Goal: Information Seeking & Learning: Learn about a topic

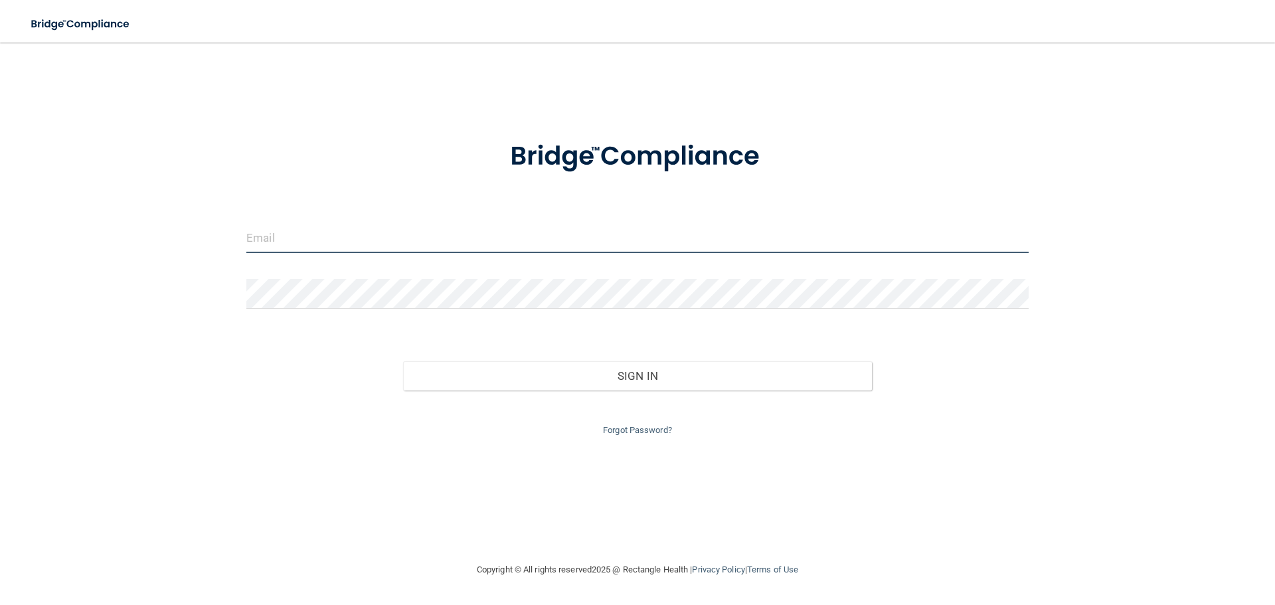
type input "[EMAIL_ADDRESS][DOMAIN_NAME]"
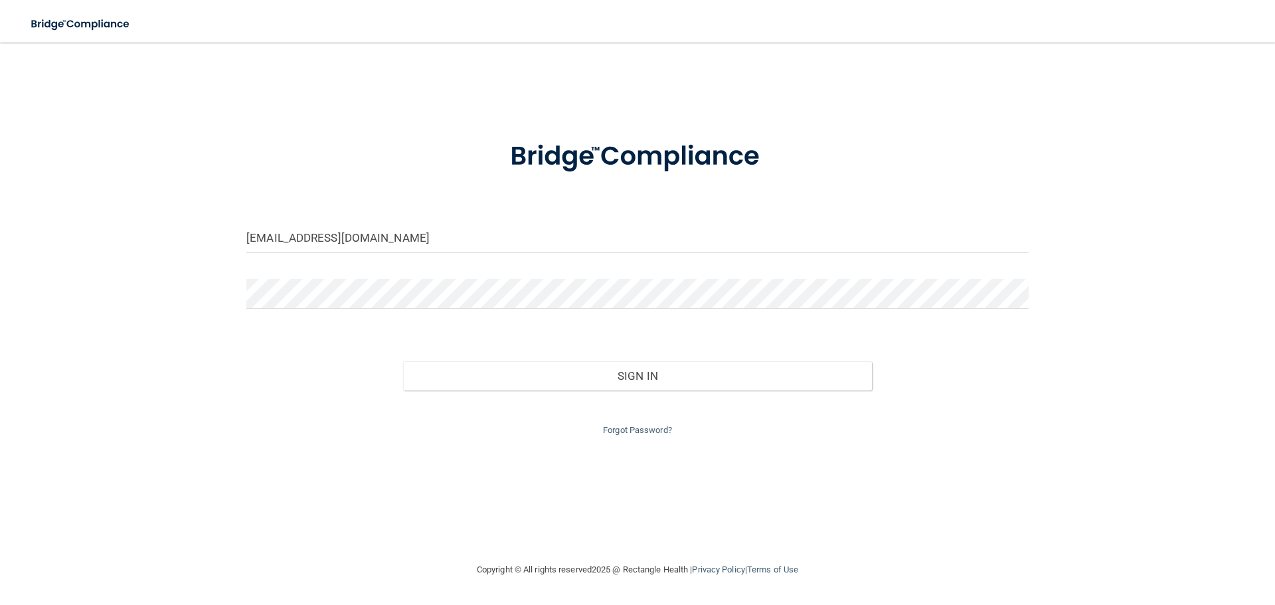
click at [401, 346] on div "Sign In" at bounding box center [637, 363] width 802 height 56
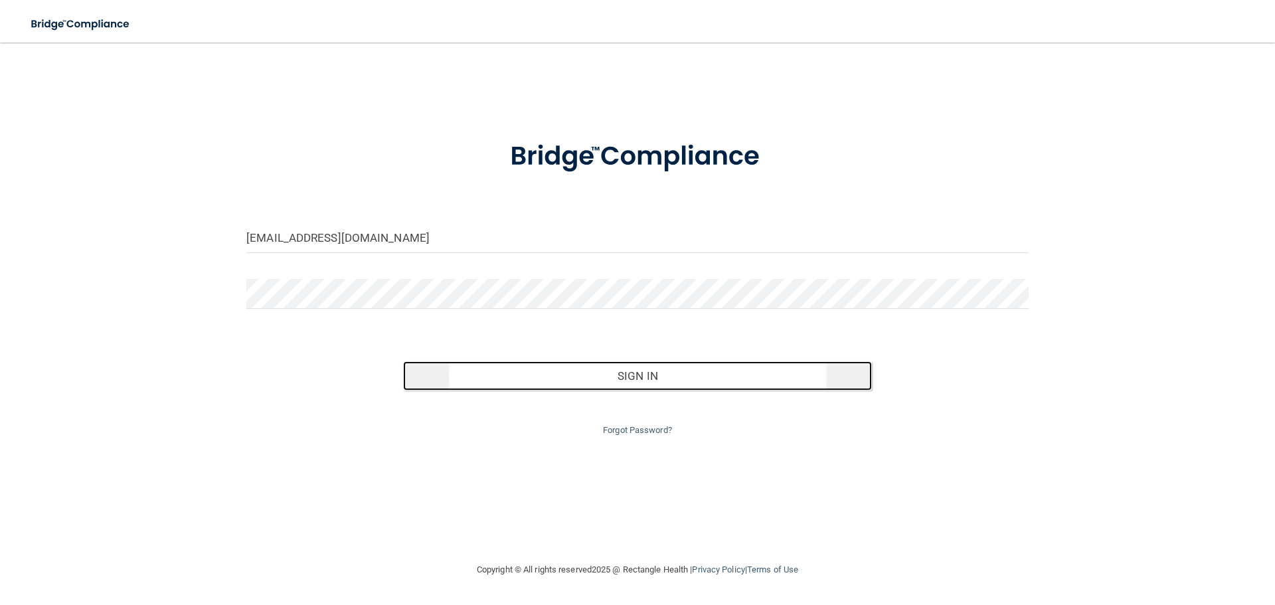
click at [466, 381] on button "Sign In" at bounding box center [638, 375] width 470 height 29
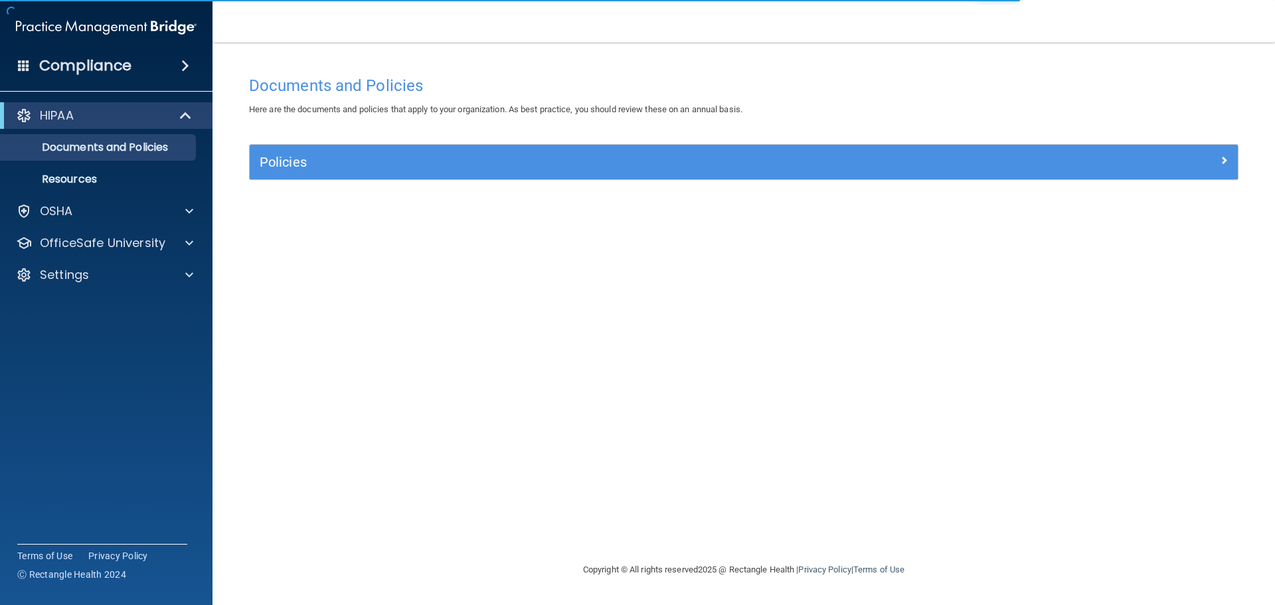
click at [183, 66] on span at bounding box center [185, 66] width 8 height 16
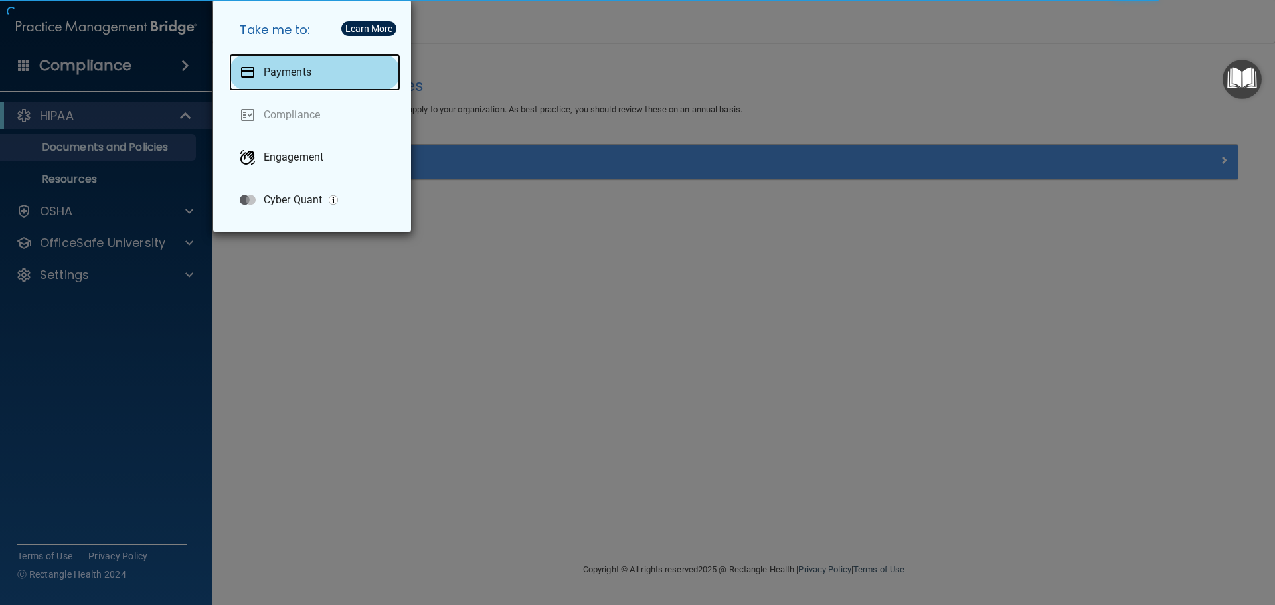
click at [282, 74] on p "Payments" at bounding box center [288, 72] width 48 height 13
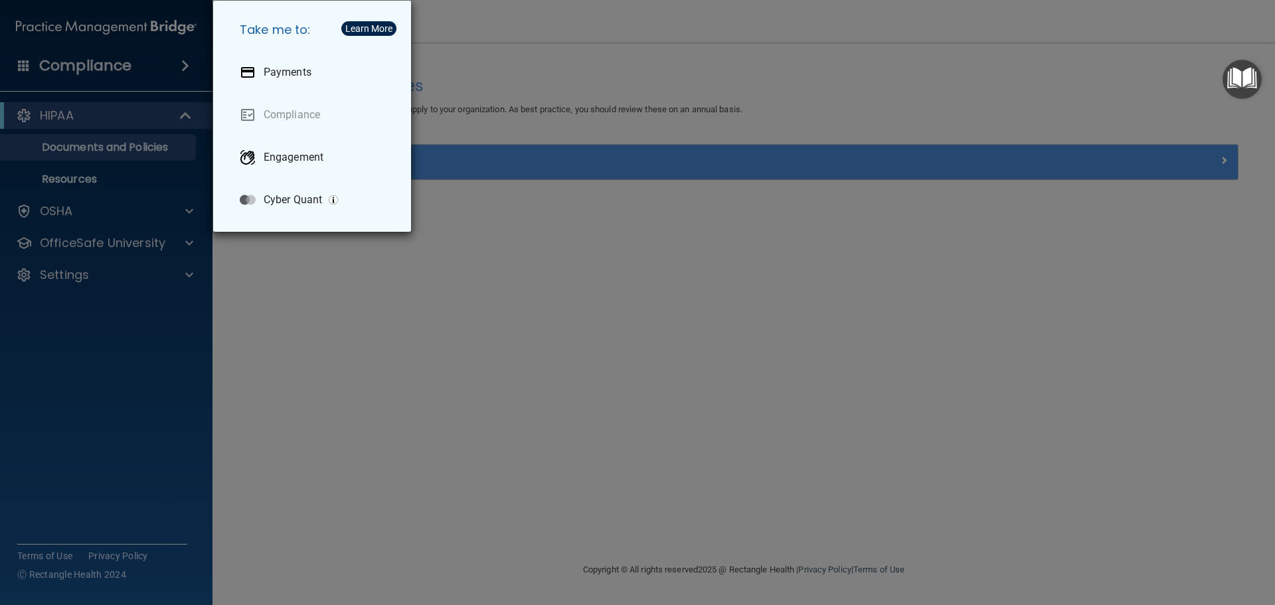
click at [286, 284] on div "Take me to: Payments Compliance Engagement Cyber Quant" at bounding box center [637, 302] width 1275 height 605
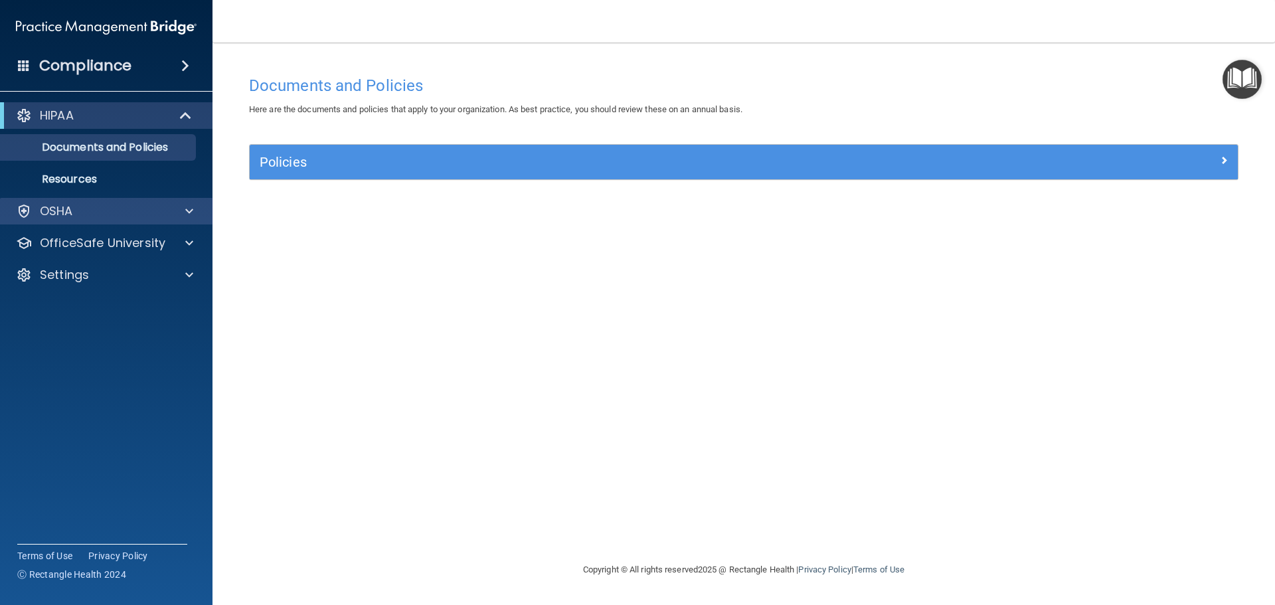
click at [86, 222] on div "OSHA" at bounding box center [106, 211] width 213 height 27
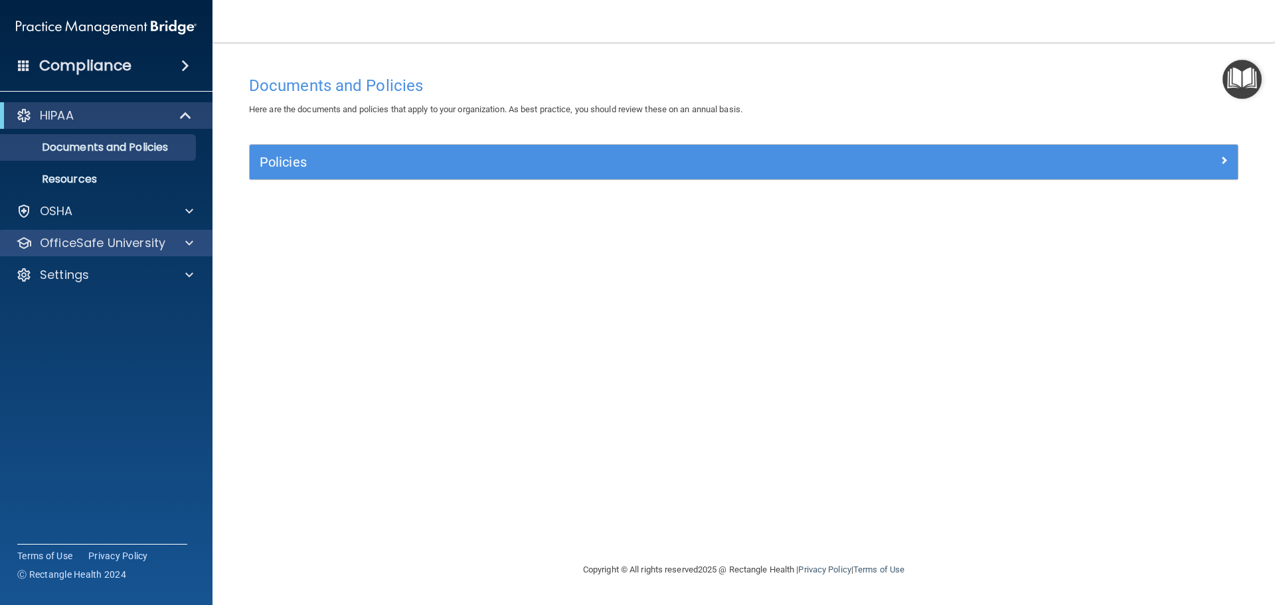
click at [170, 252] on div "OfficeSafe University" at bounding box center [106, 243] width 213 height 27
click at [185, 246] on div at bounding box center [187, 243] width 33 height 16
click at [189, 245] on span at bounding box center [189, 243] width 8 height 16
click at [178, 118] on div at bounding box center [186, 116] width 33 height 16
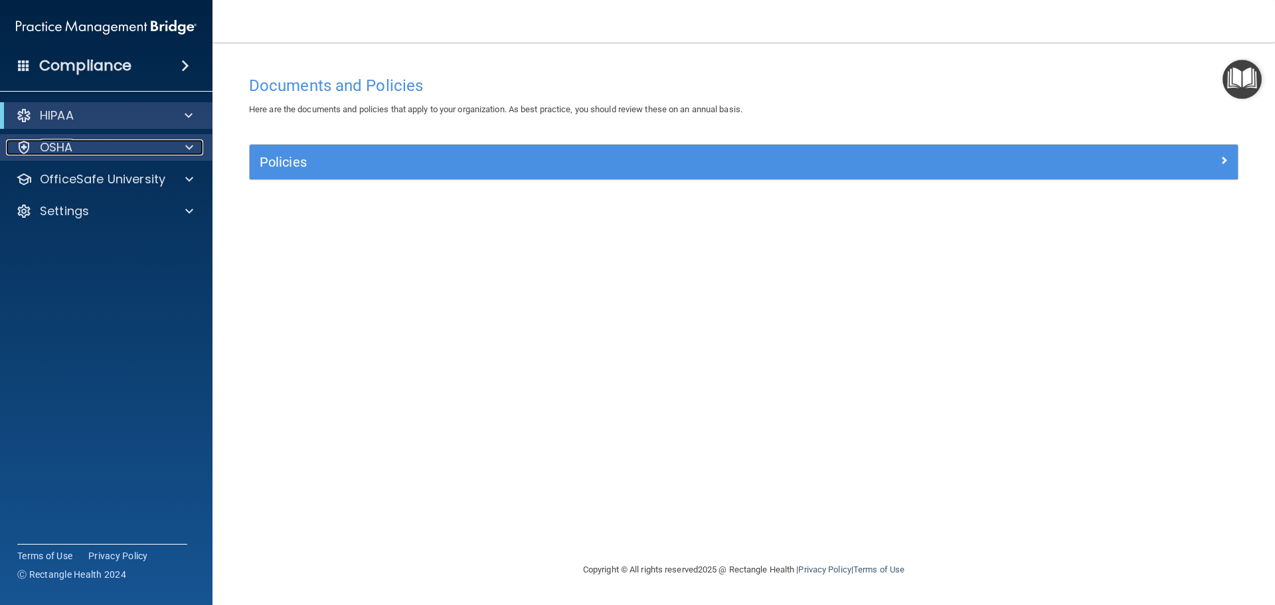
click at [110, 151] on div "OSHA" at bounding box center [88, 147] width 165 height 16
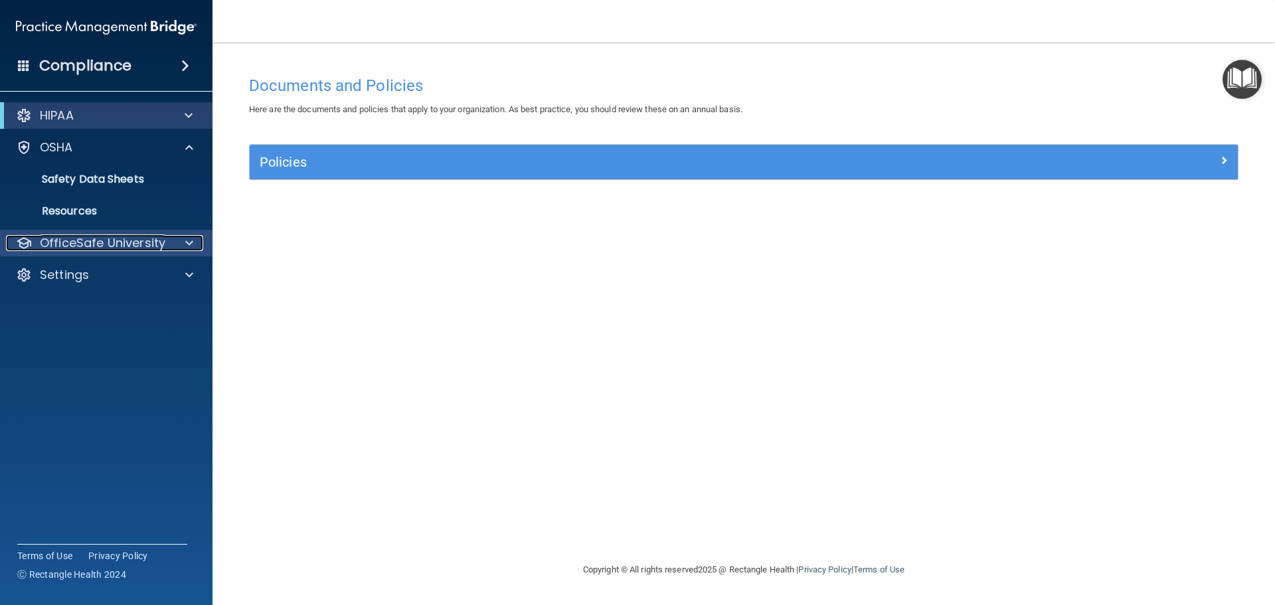
click at [128, 244] on p "OfficeSafe University" at bounding box center [103, 243] width 126 height 16
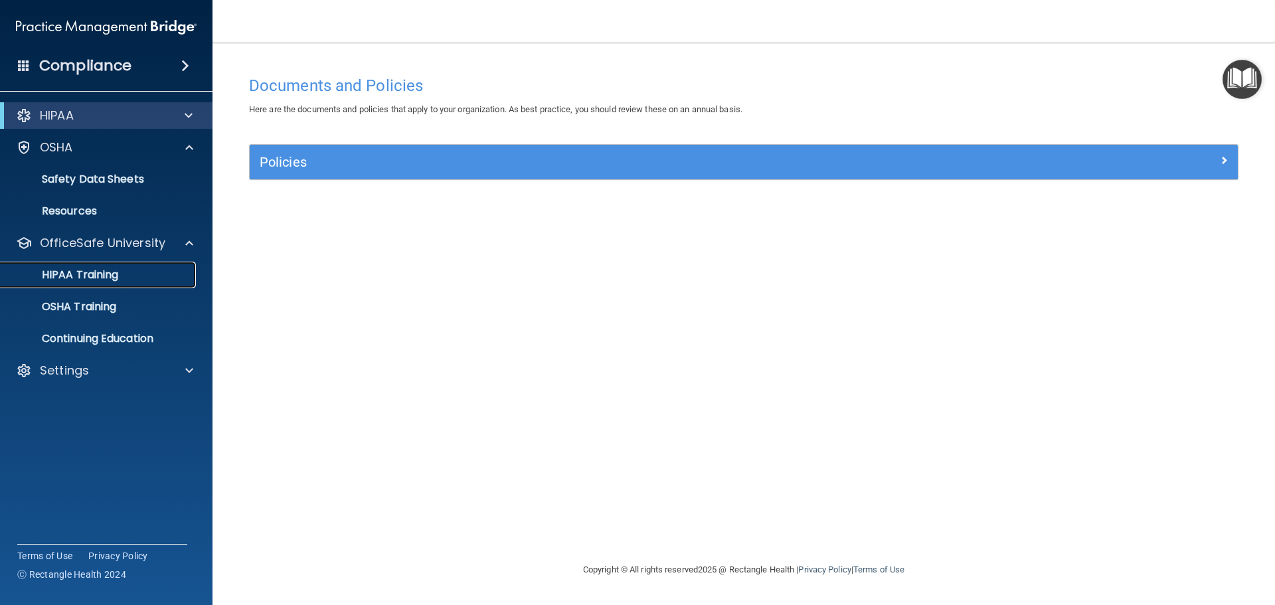
click at [108, 272] on p "HIPAA Training" at bounding box center [64, 274] width 110 height 13
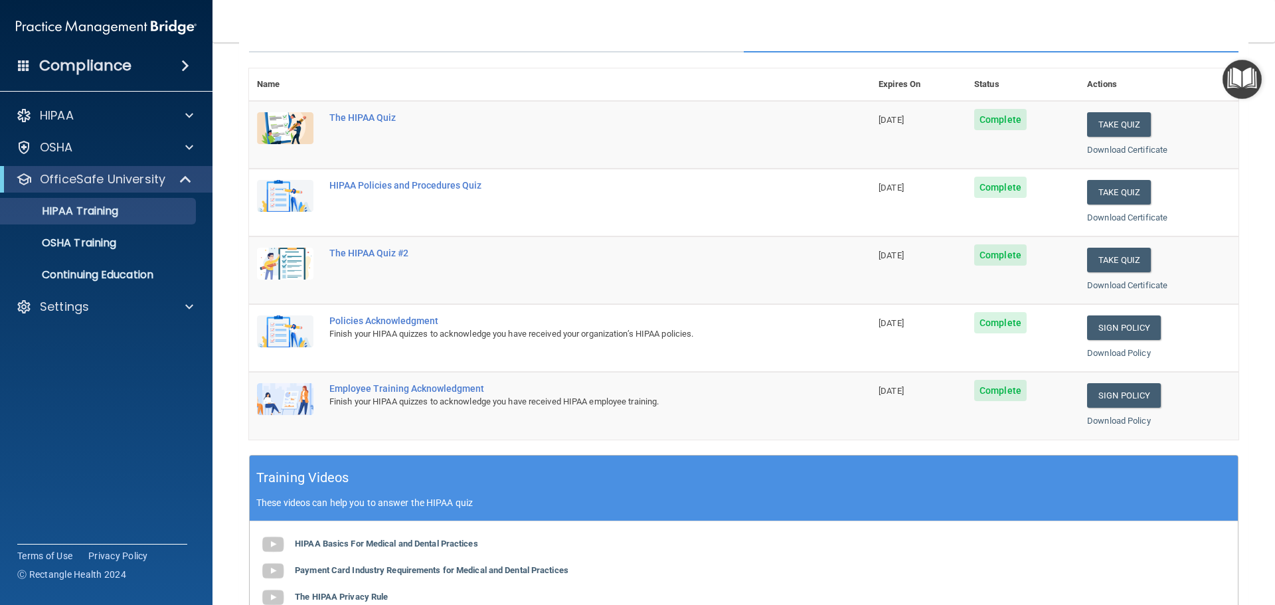
scroll to position [130, 0]
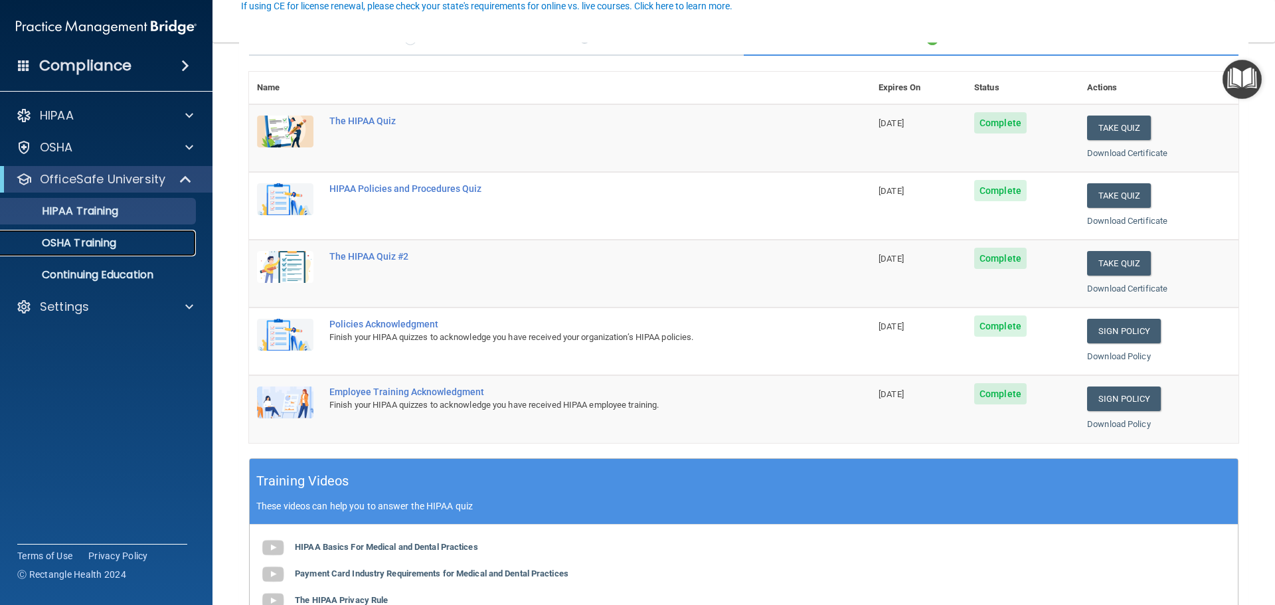
click at [78, 236] on p "OSHA Training" at bounding box center [63, 242] width 108 height 13
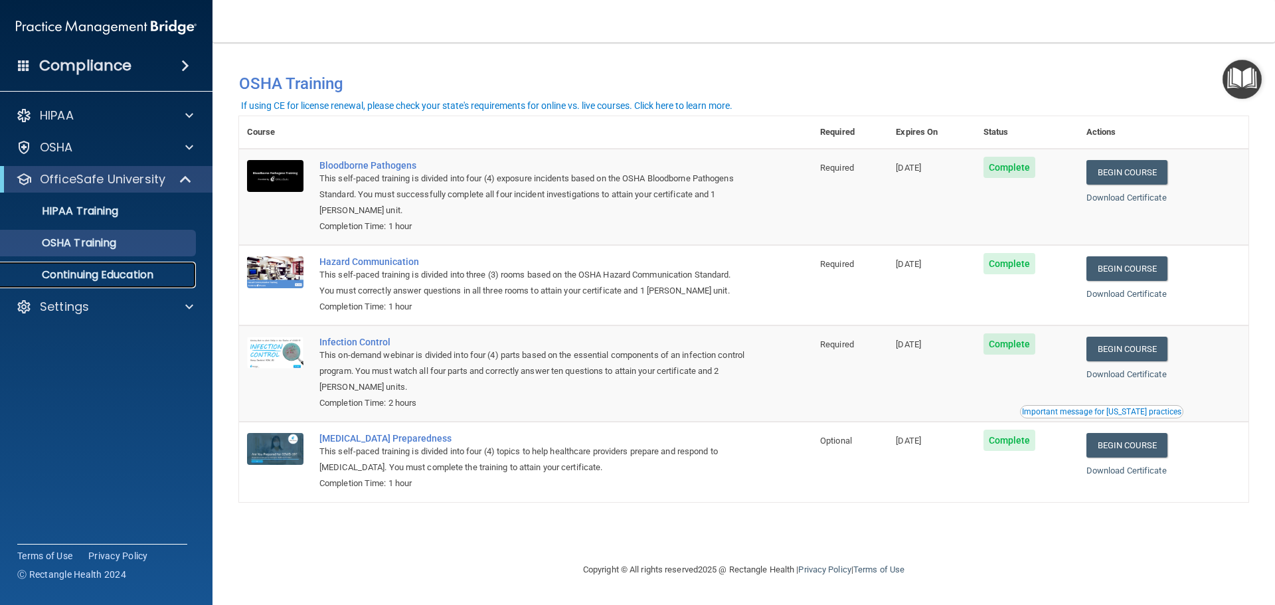
click at [106, 275] on p "Continuing Education" at bounding box center [99, 274] width 181 height 13
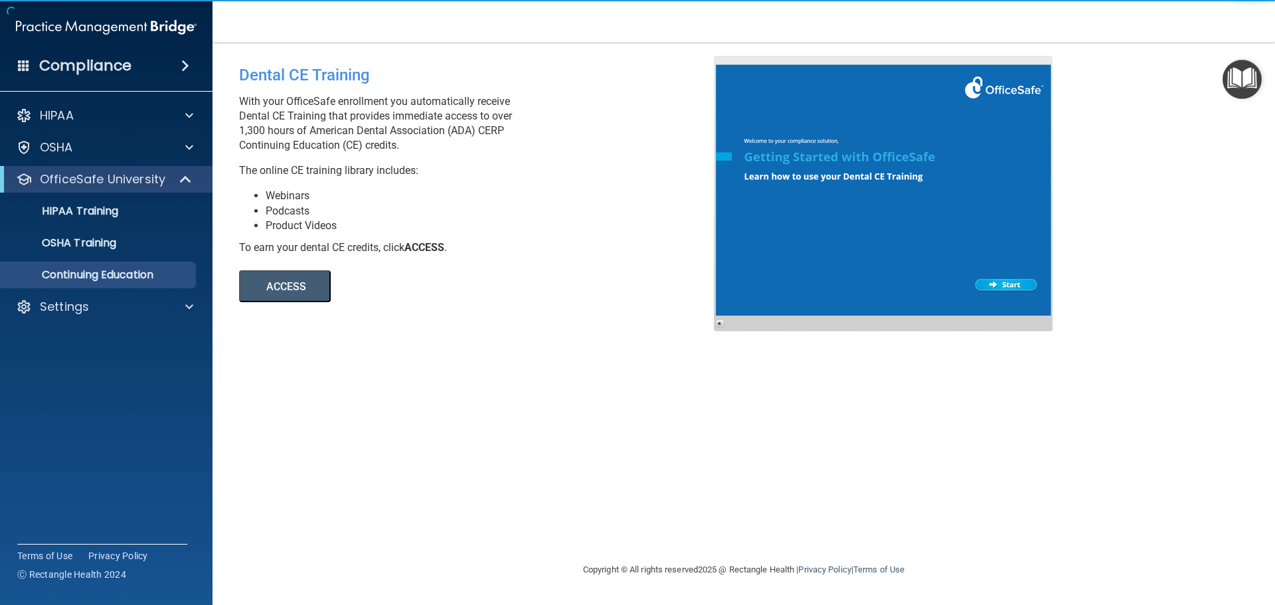
click at [112, 323] on div "HIPAA Documents and Policies Report an Incident Business Associates Emergency P…" at bounding box center [106, 214] width 213 height 234
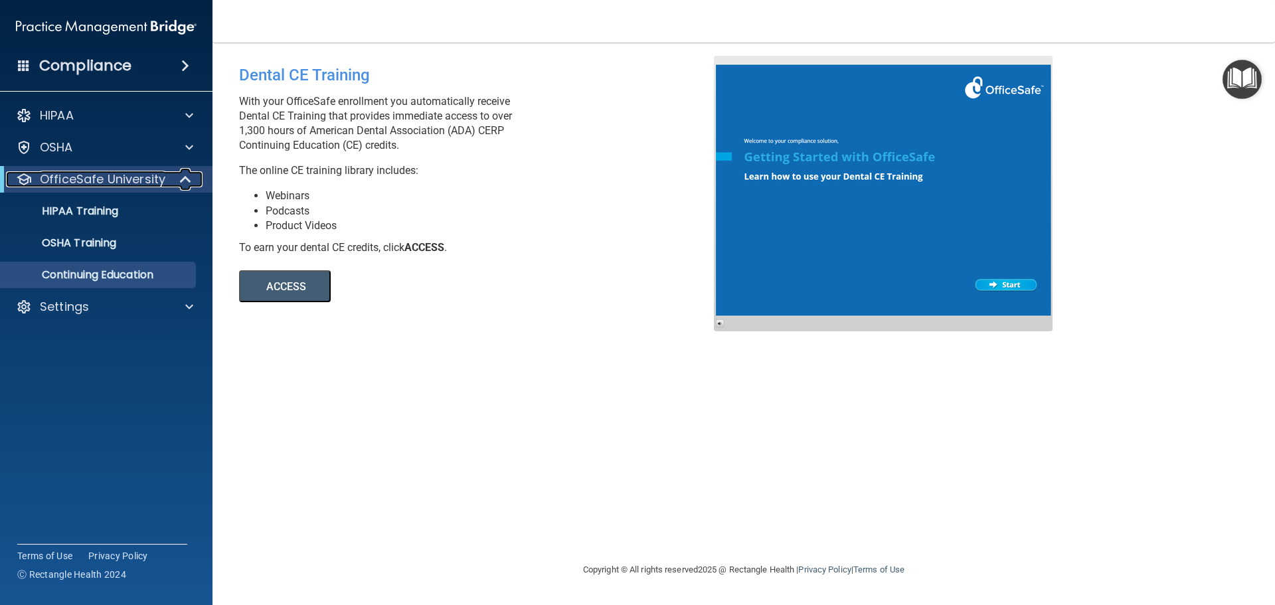
click at [118, 185] on p "OfficeSafe University" at bounding box center [103, 179] width 126 height 16
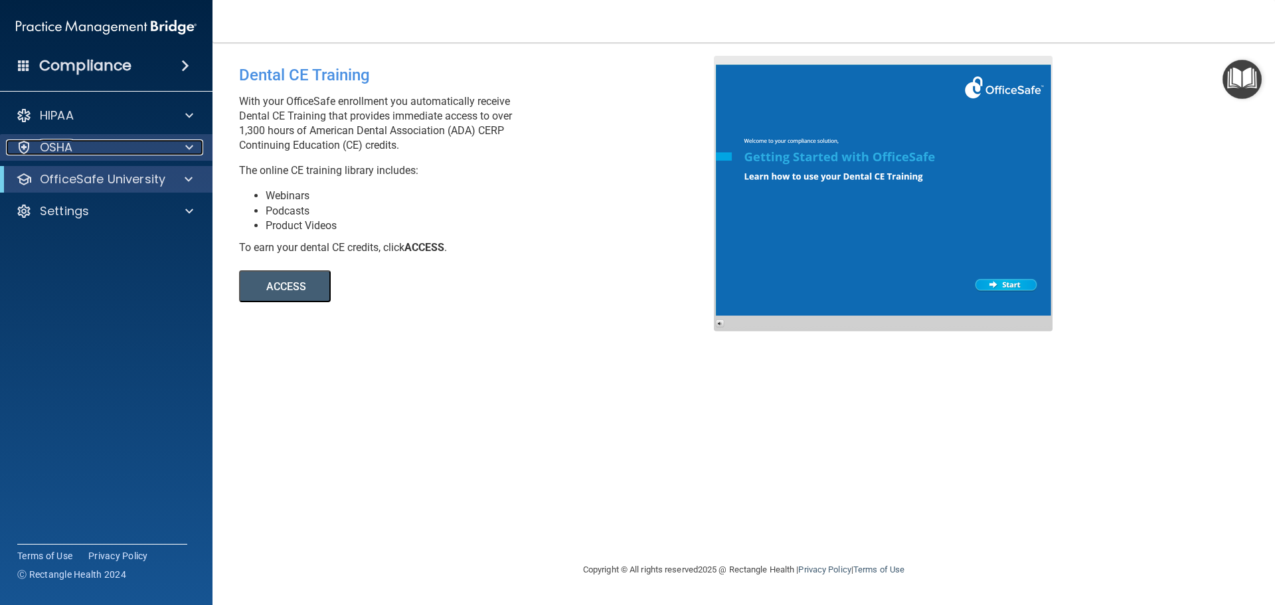
click at [135, 145] on div "OSHA" at bounding box center [88, 147] width 165 height 16
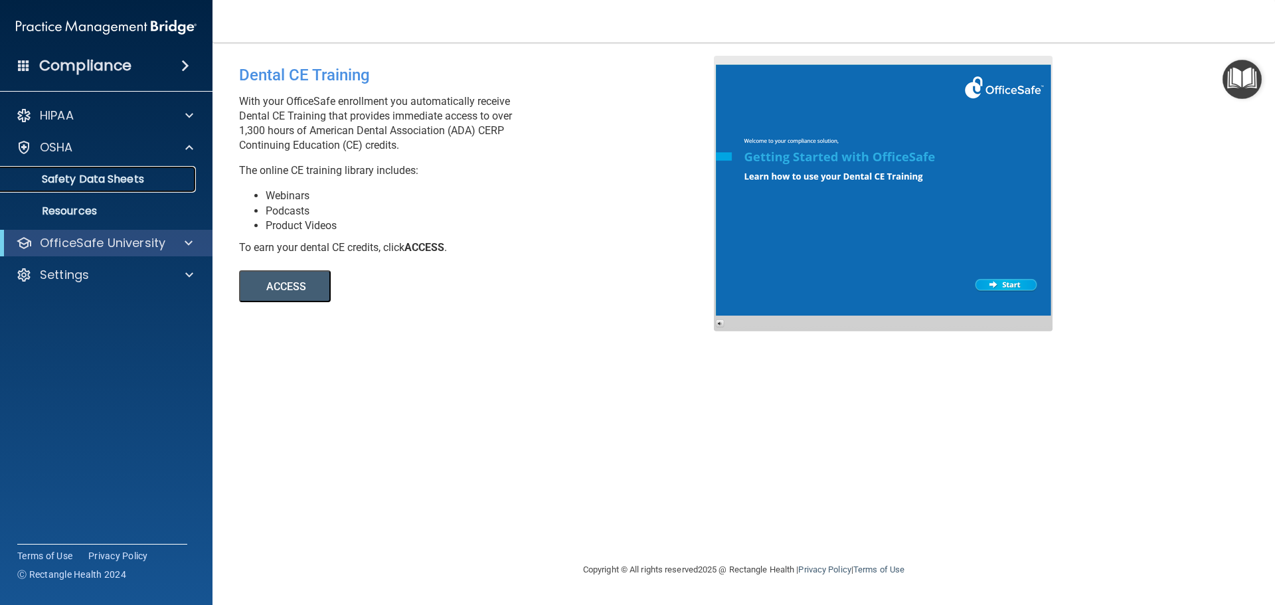
click at [118, 179] on p "Safety Data Sheets" at bounding box center [99, 179] width 181 height 13
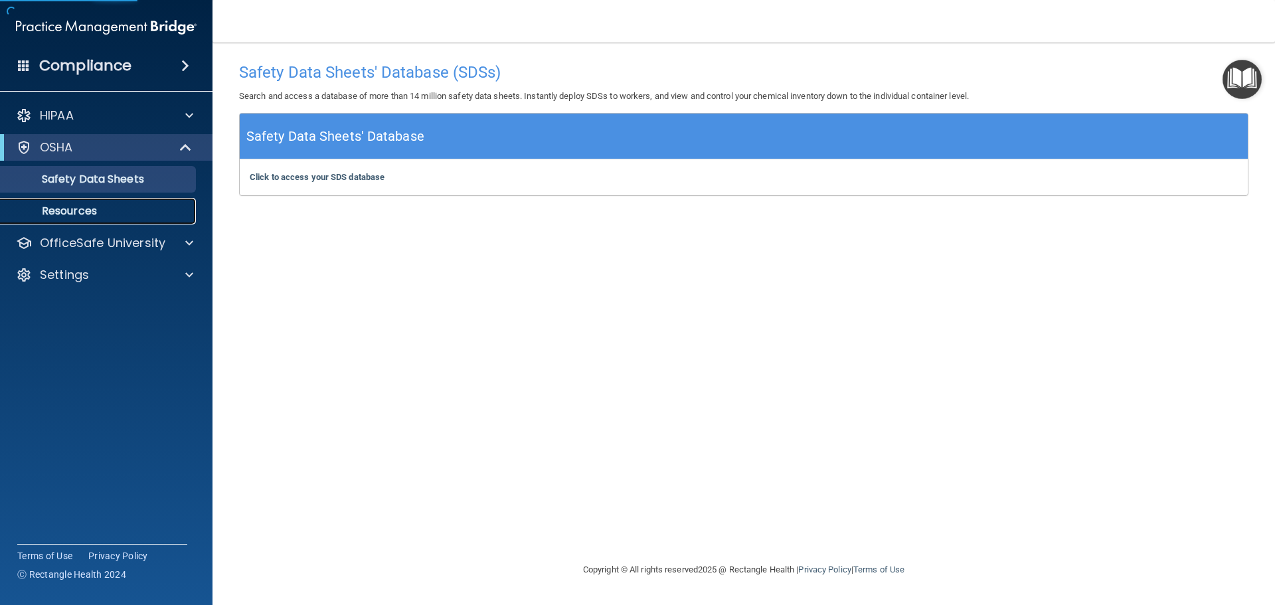
click at [84, 201] on link "Resources" at bounding box center [91, 211] width 209 height 27
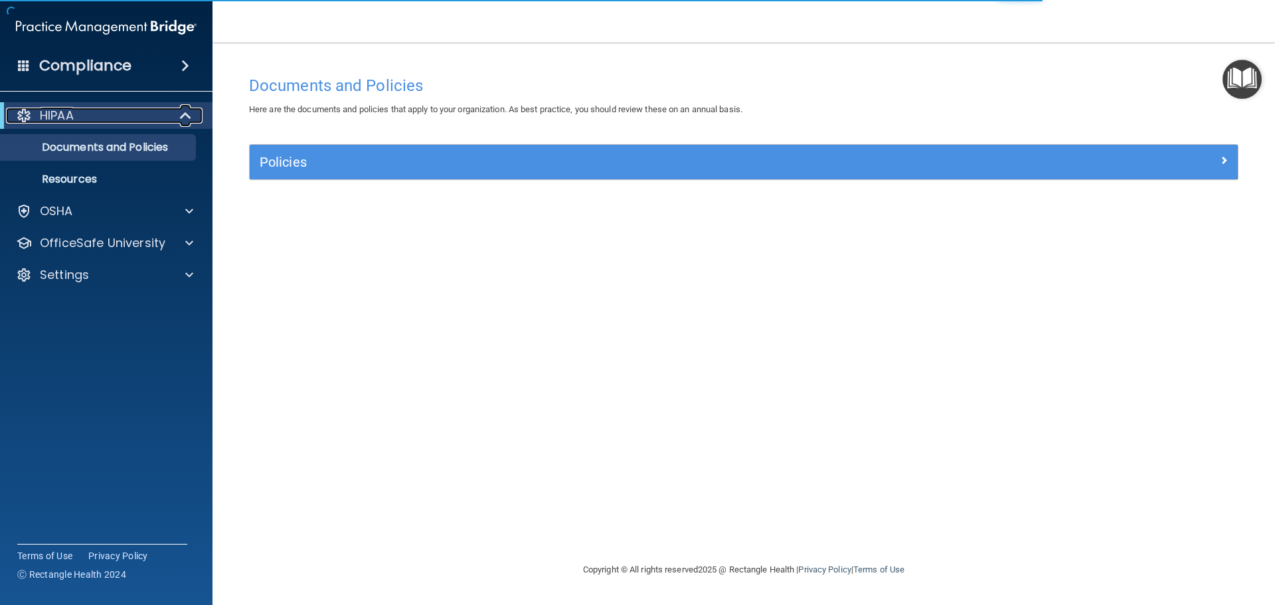
click at [137, 108] on div "HIPAA" at bounding box center [88, 116] width 164 height 16
